Goal: Task Accomplishment & Management: Manage account settings

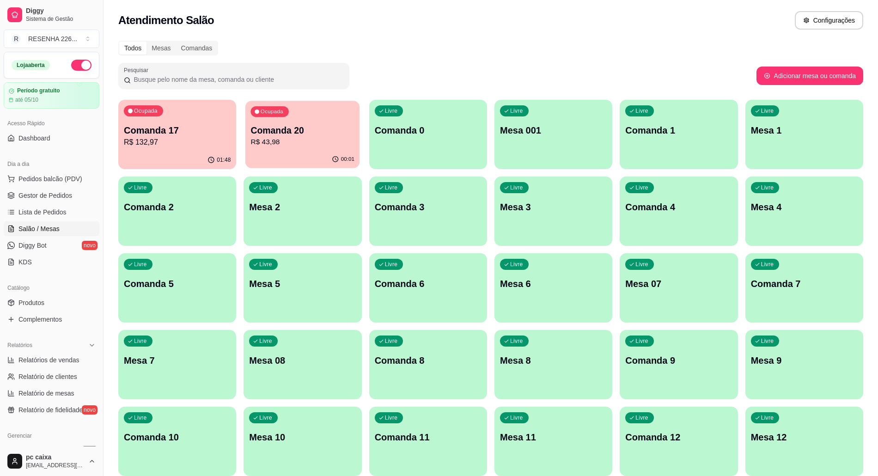
click at [310, 151] on button "Ocupada Comanda 20 R$ 43,98 00:01" at bounding box center [303, 135] width 115 height 68
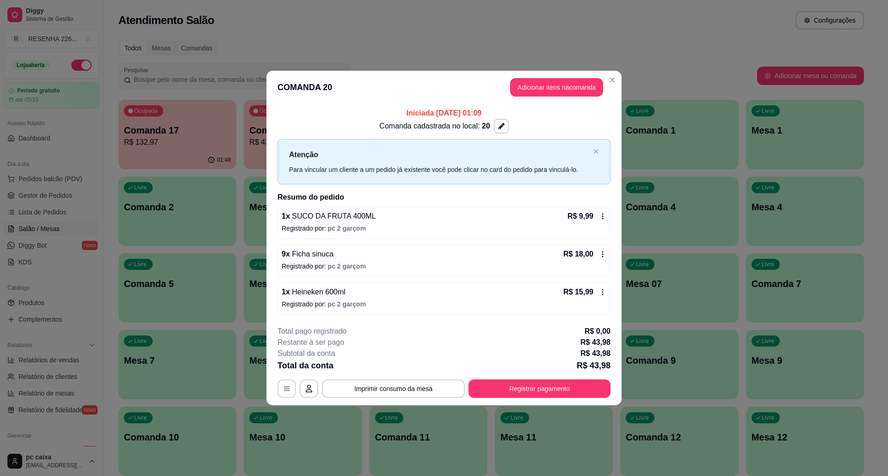
click at [604, 290] on icon at bounding box center [602, 292] width 7 height 7
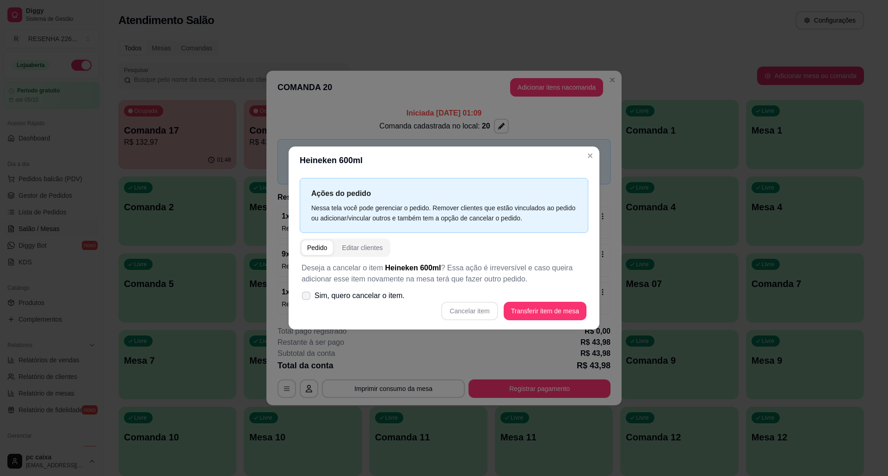
click at [379, 301] on span "Sim, quero cancelar o item." at bounding box center [359, 295] width 90 height 11
click at [307, 302] on input "Sim, quero cancelar o item." at bounding box center [304, 301] width 6 height 6
checkbox input "true"
click at [475, 310] on button "Cancelar item" at bounding box center [469, 311] width 55 height 18
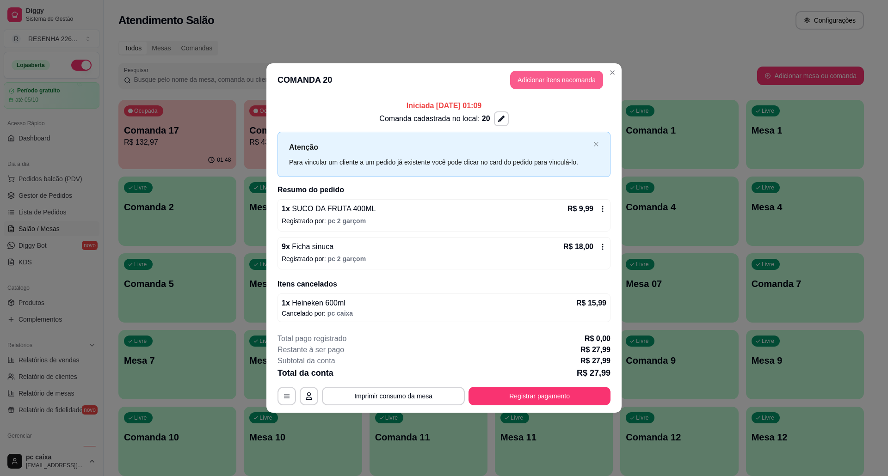
click at [529, 78] on button "Adicionar itens na comanda" at bounding box center [556, 80] width 93 height 18
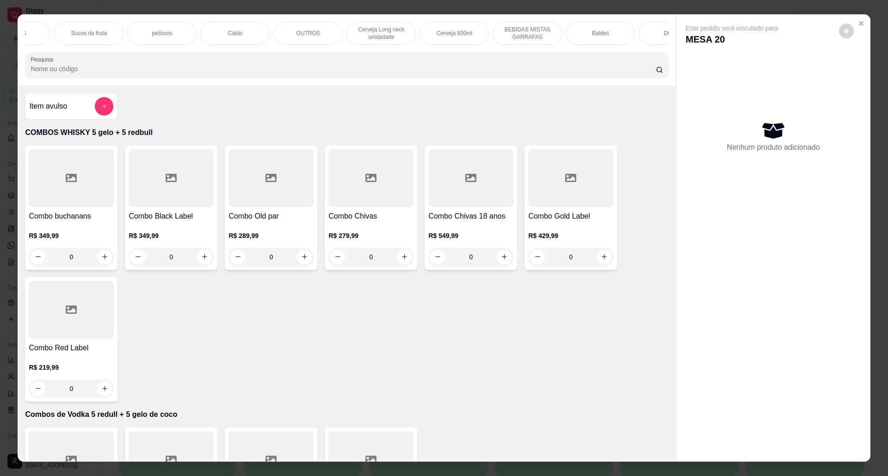
scroll to position [0, 272]
click at [434, 26] on div "Cerveja 600ml" at bounding box center [444, 33] width 69 height 23
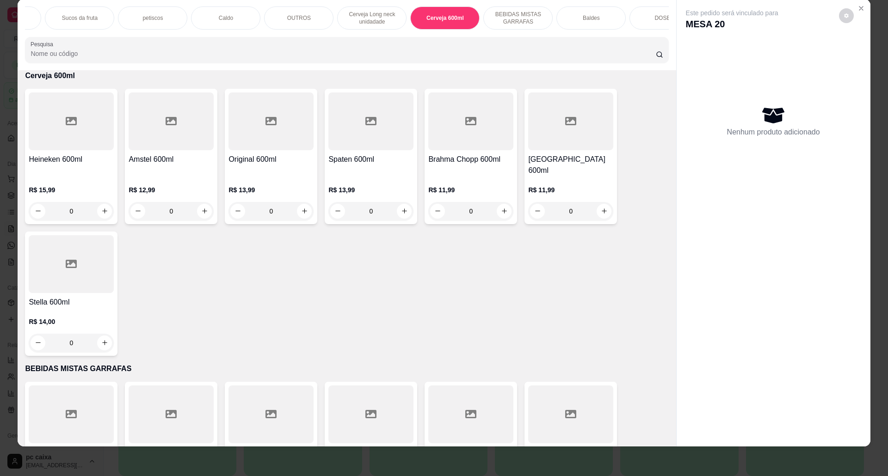
click at [268, 165] on h4 "Original 600ml" at bounding box center [270, 159] width 85 height 11
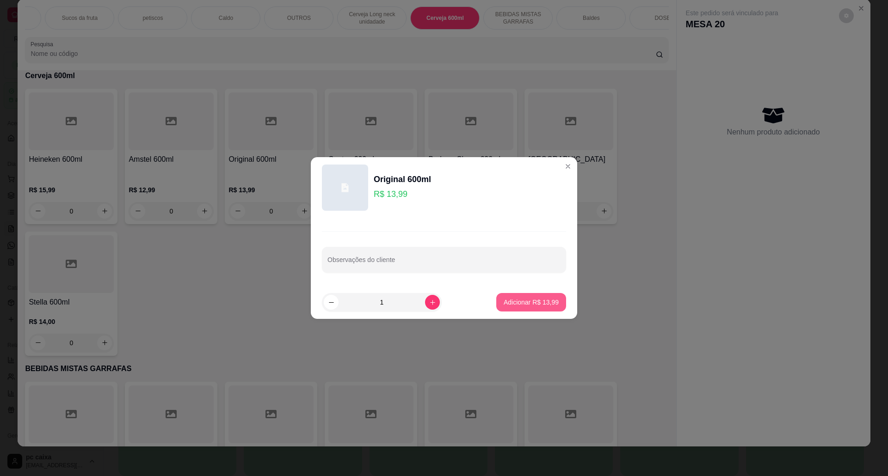
click at [510, 299] on p "Adicionar R$ 13,99" at bounding box center [531, 302] width 55 height 9
type input "1"
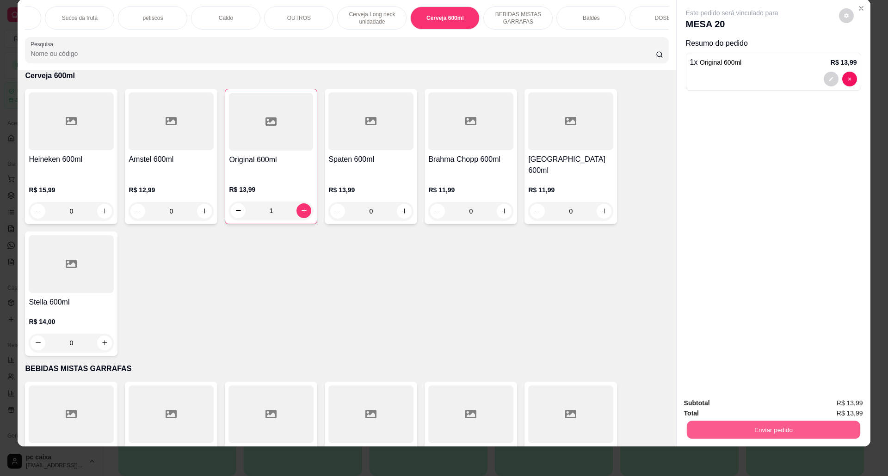
click at [780, 422] on button "Enviar pedido" at bounding box center [772, 430] width 173 height 18
click at [748, 415] on button "Não registrar e enviar pedido" at bounding box center [742, 408] width 96 height 18
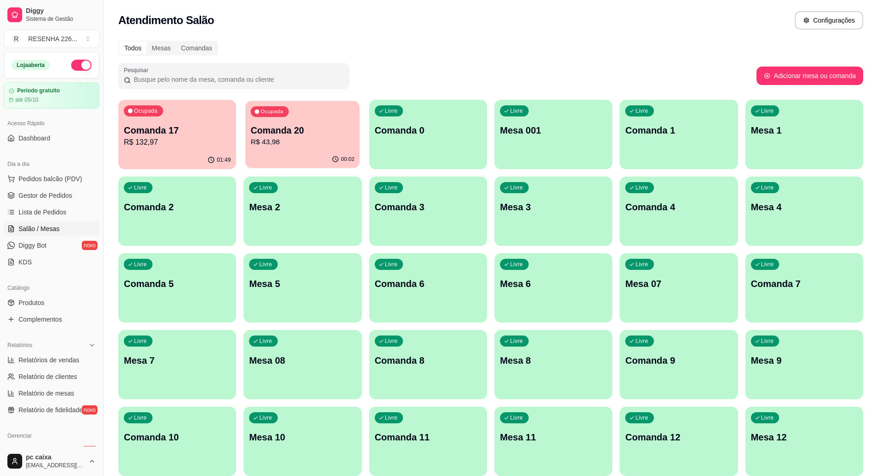
click at [301, 126] on p "Comanda 20" at bounding box center [303, 130] width 104 height 12
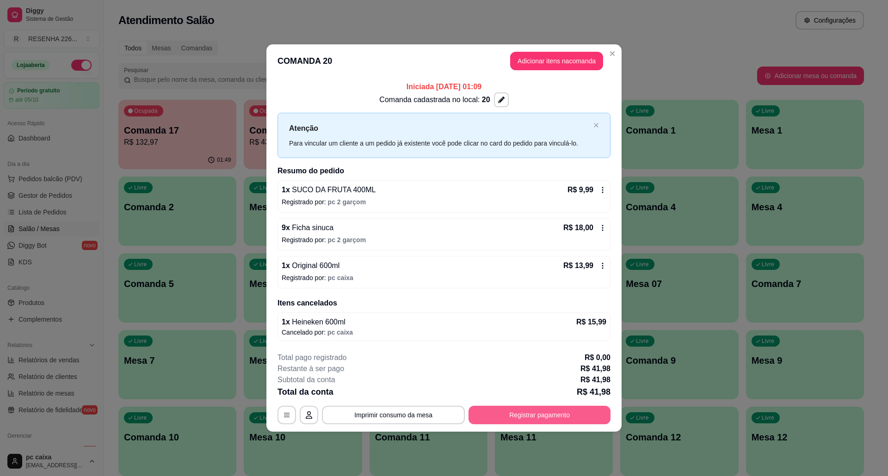
click at [511, 418] on button "Registrar pagamento" at bounding box center [539, 415] width 142 height 18
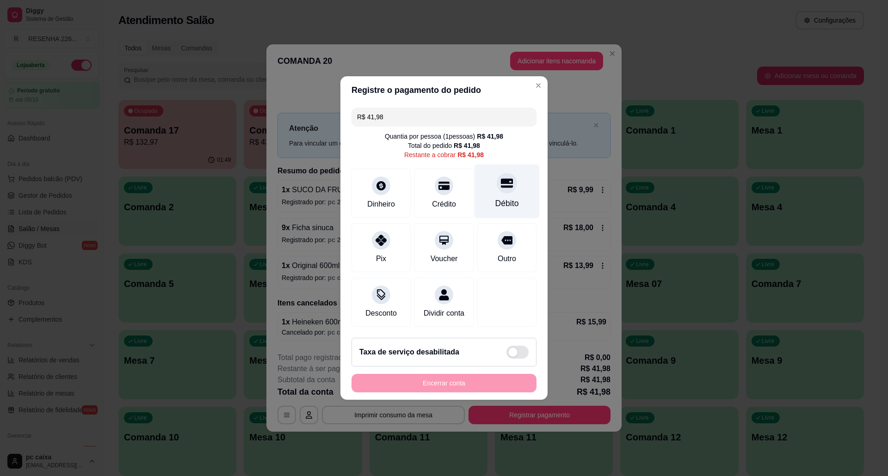
click at [500, 173] on div at bounding box center [507, 183] width 20 height 20
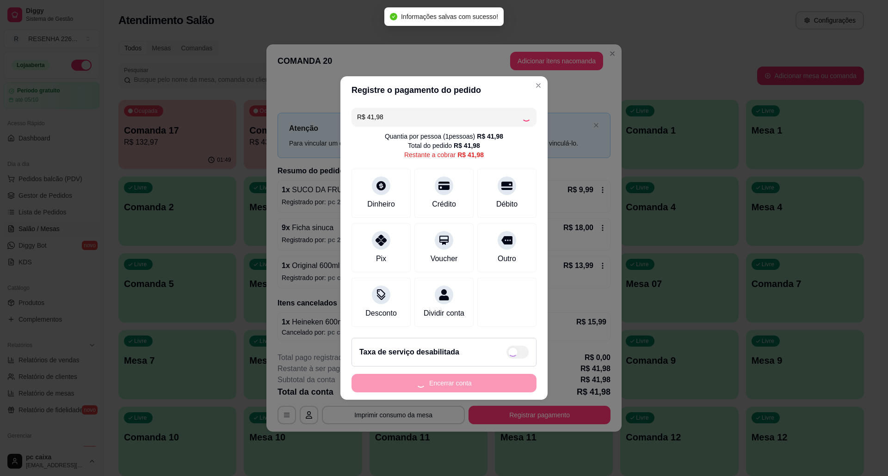
type input "R$ 0,00"
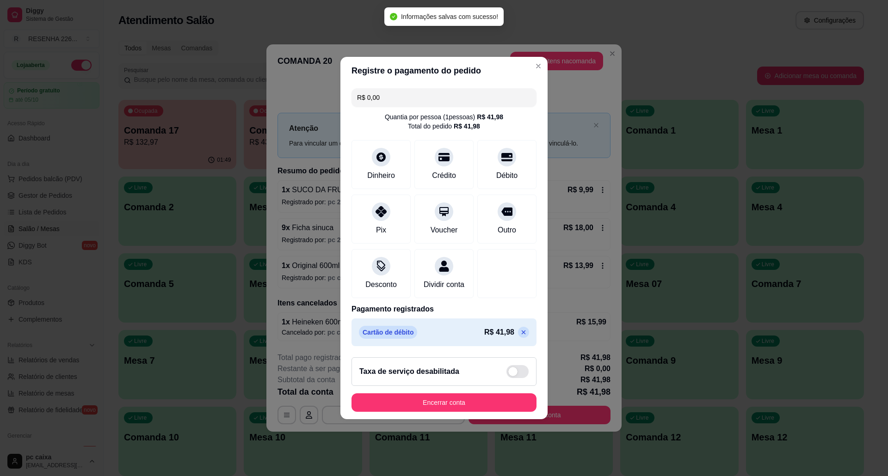
click at [467, 407] on button "Encerrar conta" at bounding box center [443, 402] width 185 height 18
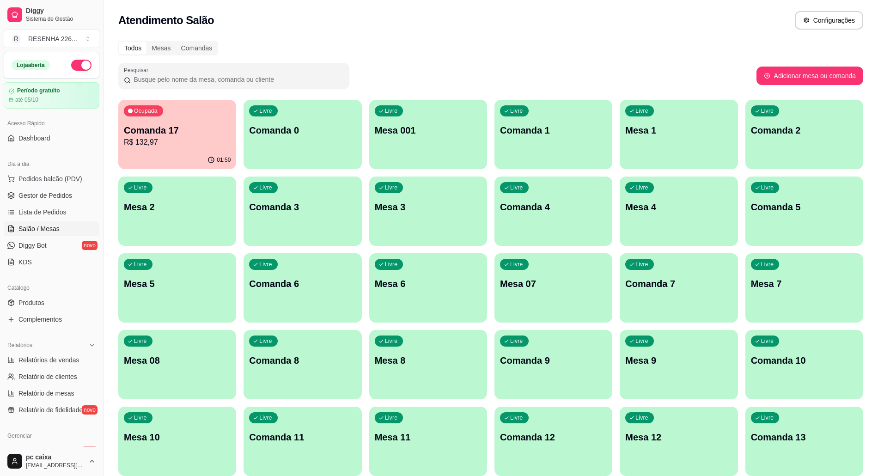
click at [137, 136] on div "Comanda 17 R$ 132,97" at bounding box center [177, 136] width 107 height 24
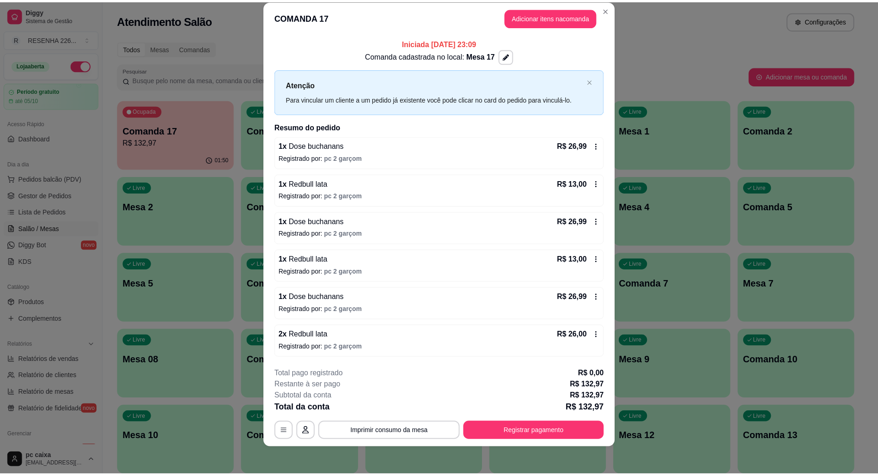
scroll to position [17, 0]
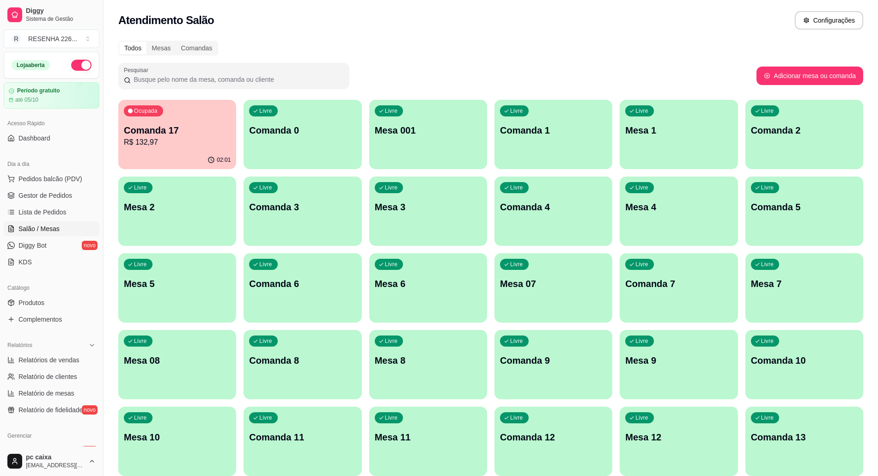
click at [477, 42] on div "Todos Mesas Comandas" at bounding box center [490, 48] width 745 height 15
click at [165, 147] on p "R$ 132,97" at bounding box center [177, 142] width 107 height 11
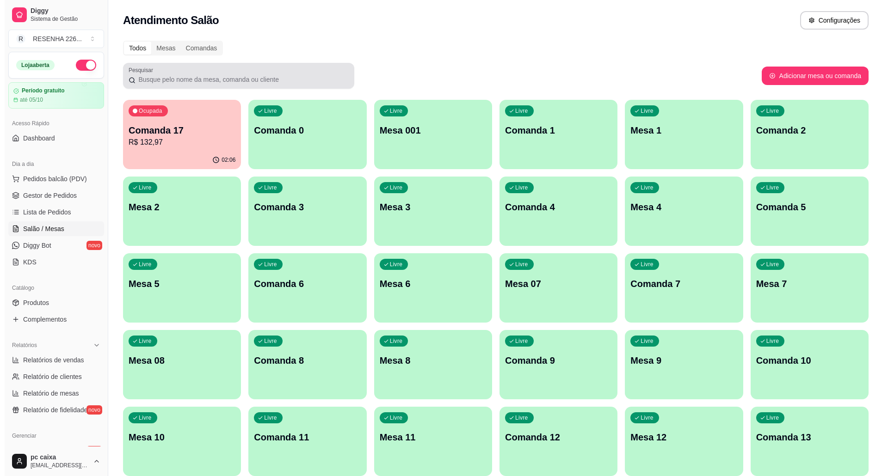
scroll to position [61, 0]
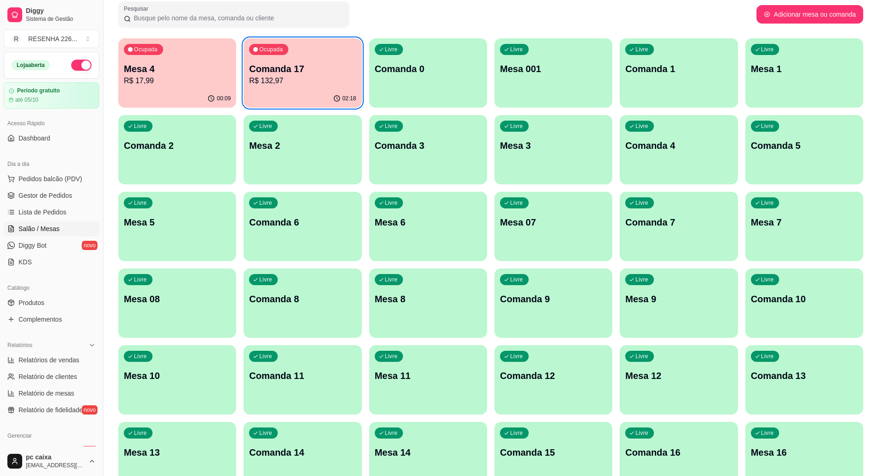
click at [356, 16] on div "Pesquisar" at bounding box center [437, 14] width 639 height 26
click at [300, 55] on div "Ocupada Comanda 17 R$ 132,97" at bounding box center [303, 63] width 118 height 51
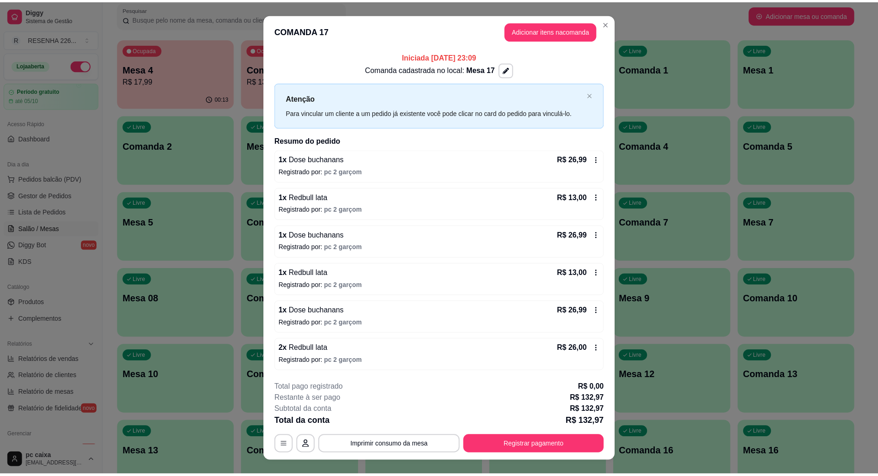
scroll to position [17, 0]
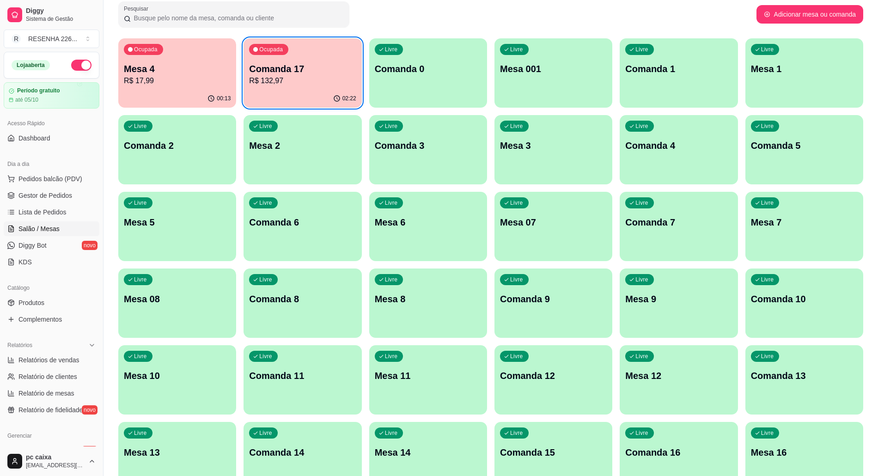
click at [202, 56] on div "Ocupada Mesa 4 R$ 17,99" at bounding box center [177, 63] width 118 height 51
click at [382, 22] on div "Pesquisar" at bounding box center [437, 14] width 639 height 26
click at [547, 24] on div "Pesquisar" at bounding box center [437, 14] width 639 height 26
